Goal: Submit feedback/report problem

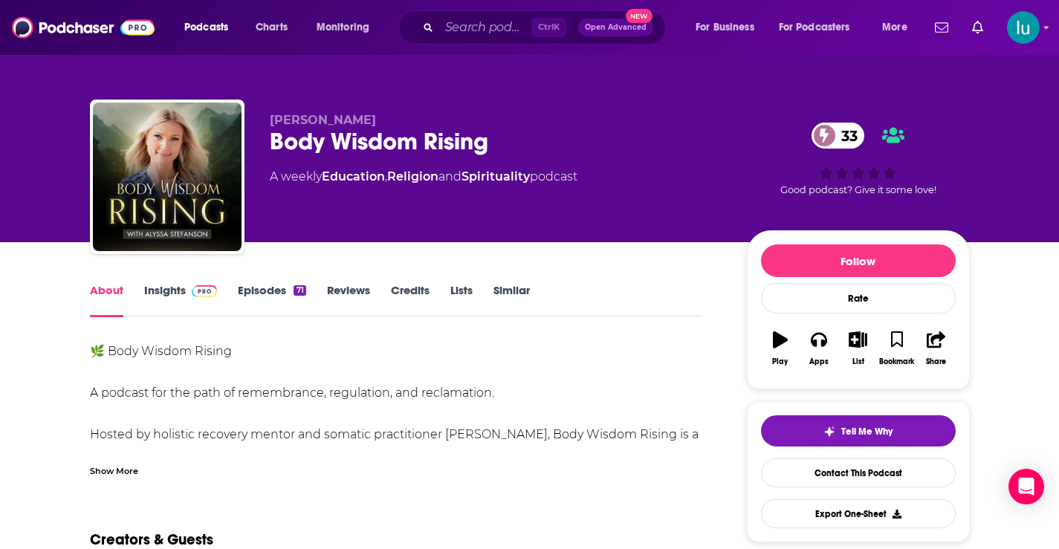
click at [163, 289] on link "Insights" at bounding box center [181, 300] width 74 height 34
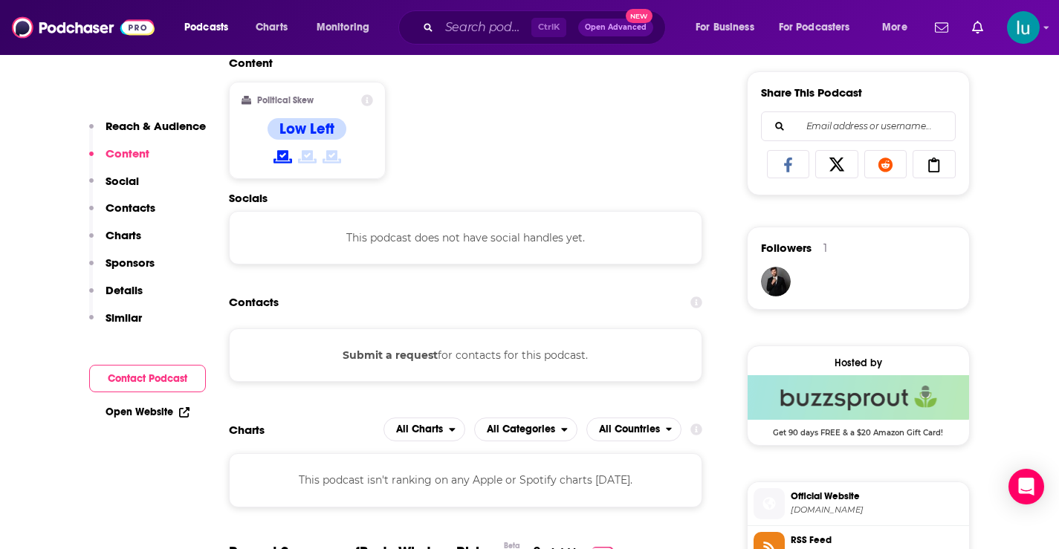
scroll to position [926, 0]
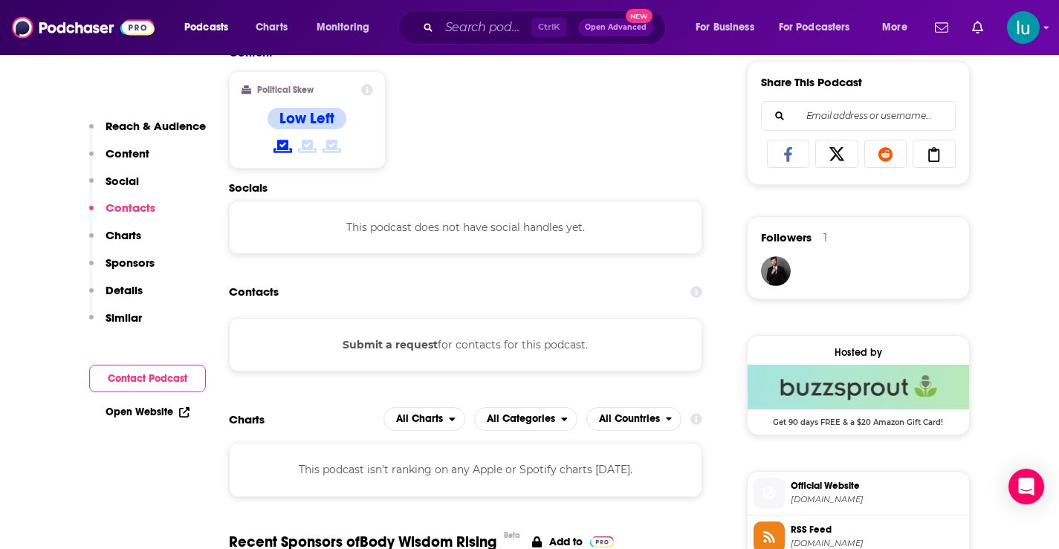
click at [400, 344] on button "Submit a request" at bounding box center [390, 345] width 95 height 16
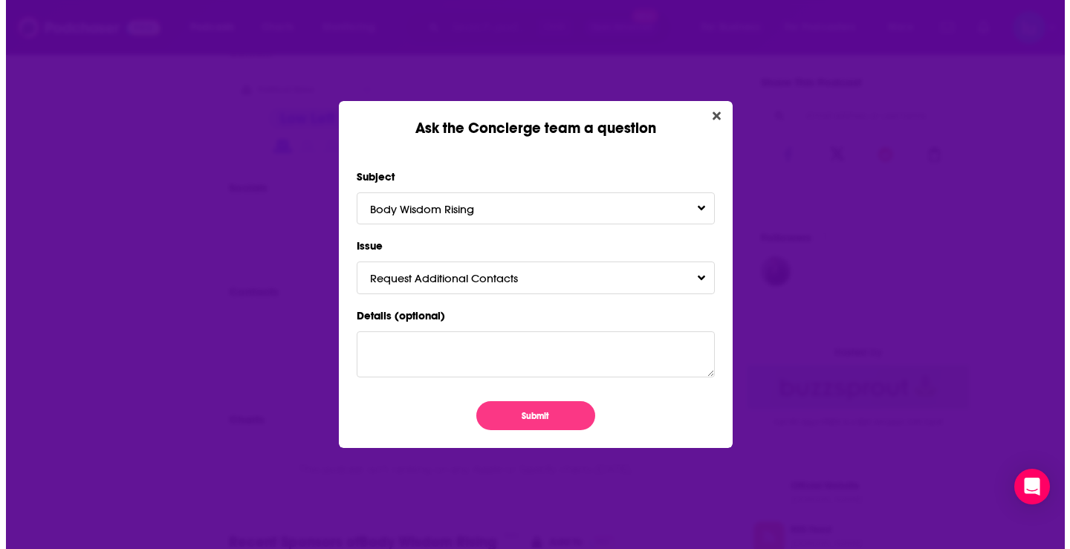
scroll to position [0, 0]
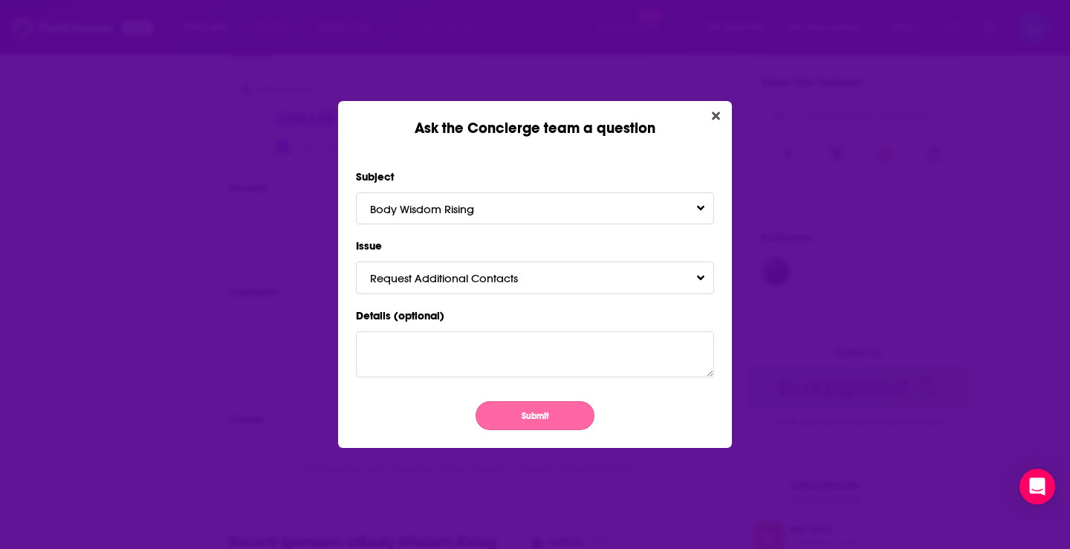
click at [544, 420] on button "Submit" at bounding box center [535, 415] width 119 height 29
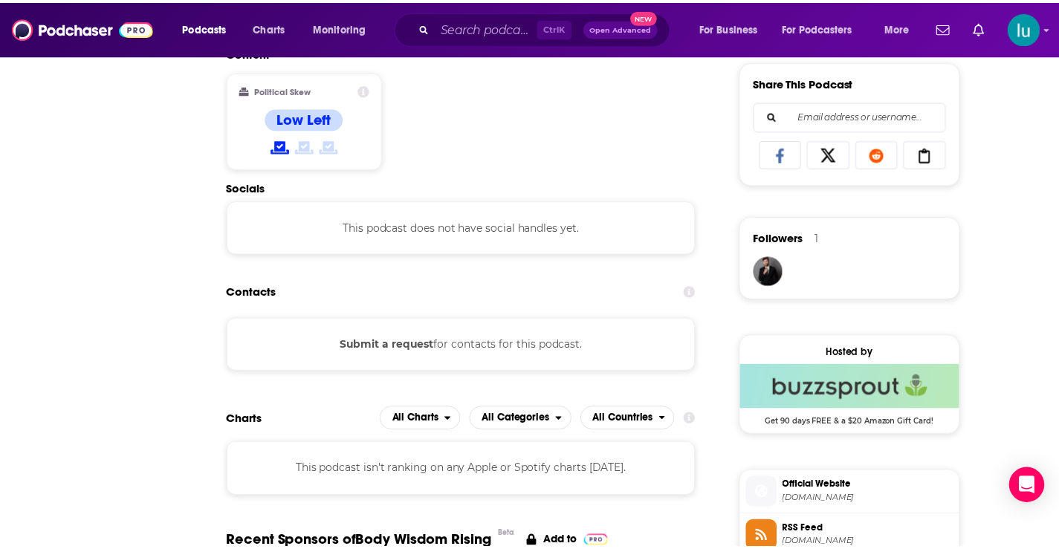
scroll to position [926, 0]
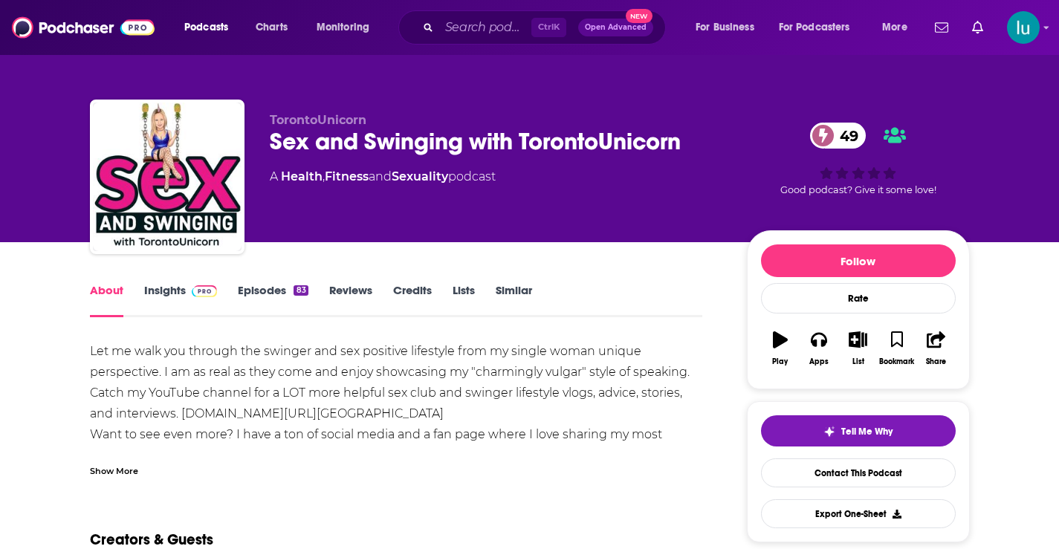
click at [265, 285] on link "Episodes 83" at bounding box center [273, 300] width 70 height 34
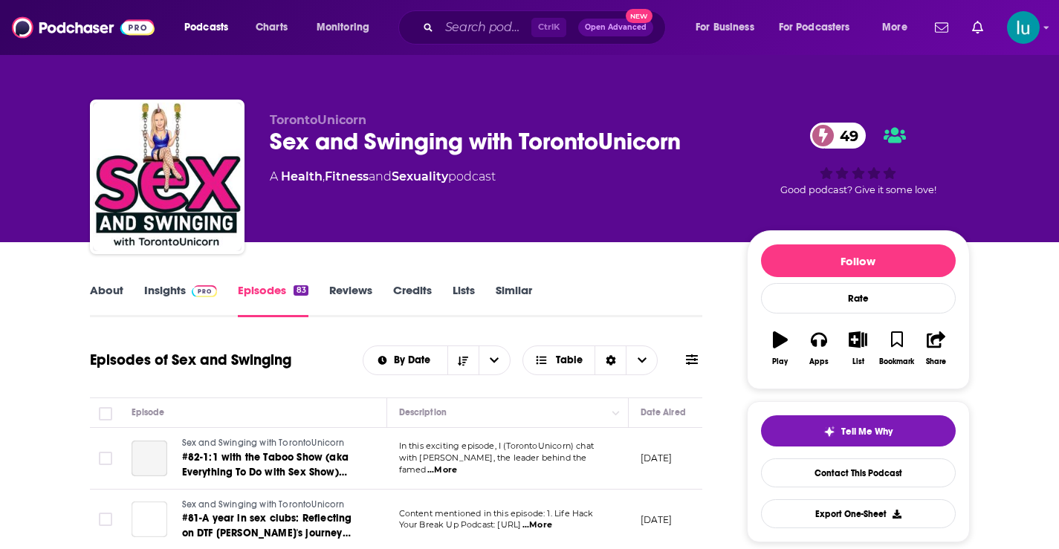
scroll to position [232, 0]
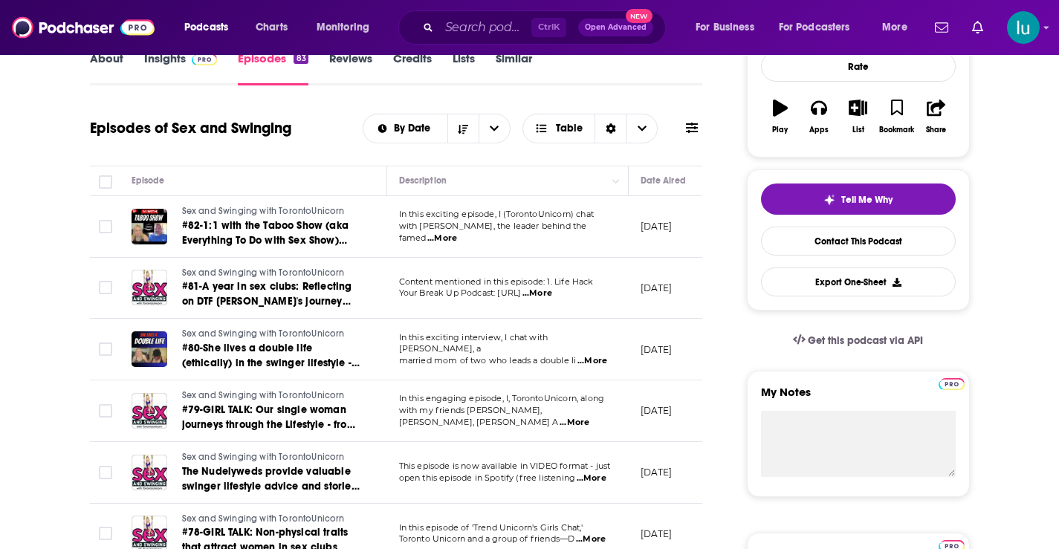
click at [594, 355] on span "...More" at bounding box center [592, 361] width 30 height 12
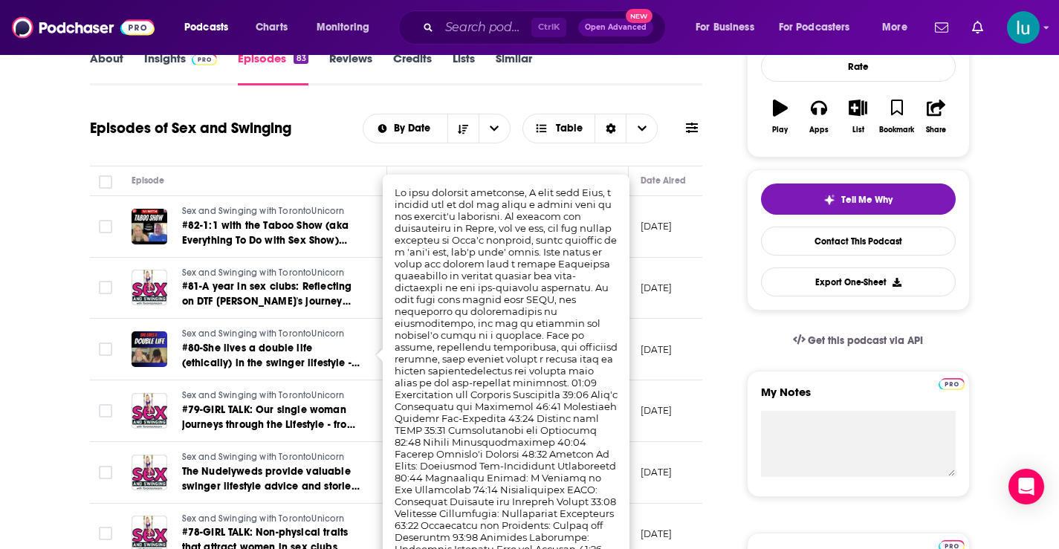
click at [748, 328] on div "Get this podcast via API" at bounding box center [858, 340] width 223 height 36
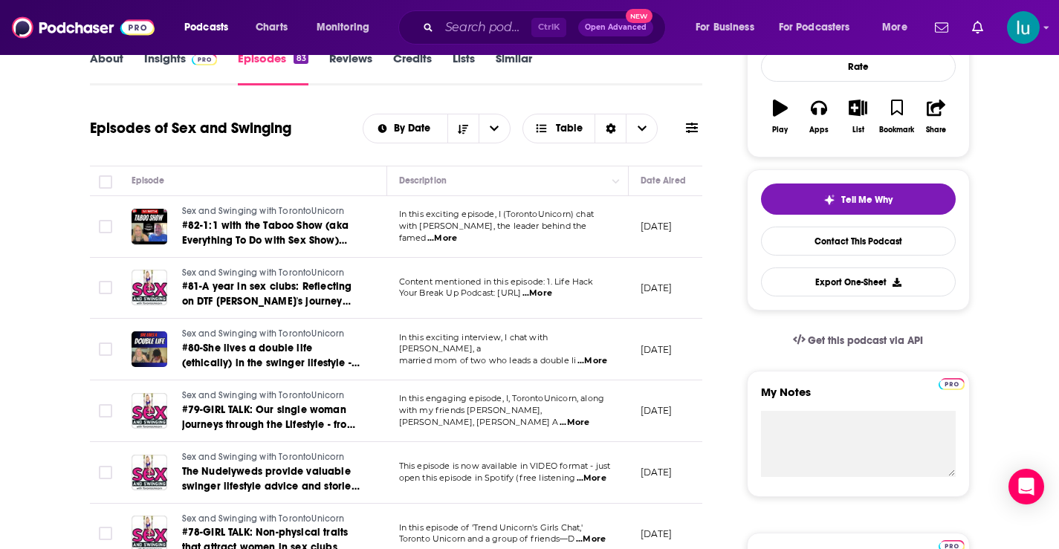
click at [599, 539] on span "...More" at bounding box center [591, 540] width 30 height 12
